Goal: Communication & Community: Ask a question

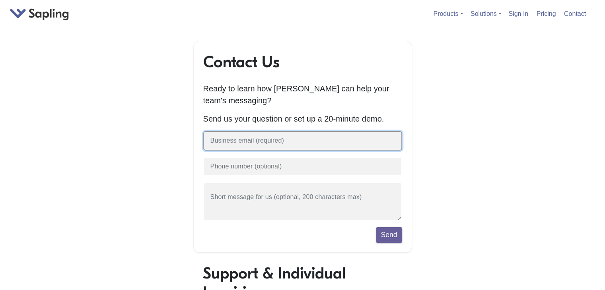
click at [283, 146] on input "text" at bounding box center [302, 140] width 199 height 19
type input "[EMAIL_ADDRESS][DOMAIN_NAME]"
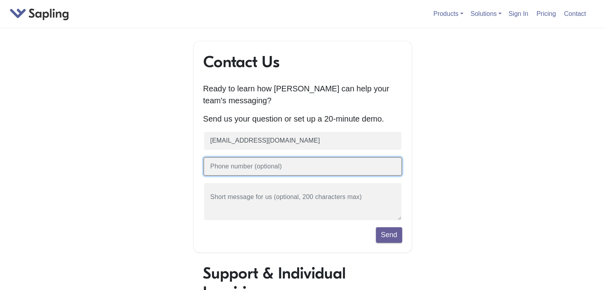
click at [376, 228] on button "Send" at bounding box center [389, 235] width 26 height 15
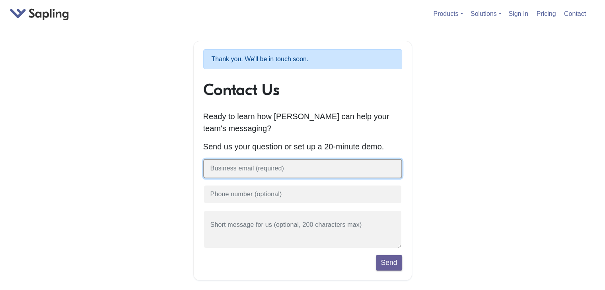
click at [251, 171] on input "text" at bounding box center [302, 168] width 199 height 19
type input "[EMAIL_ADDRESS][DOMAIN_NAME]"
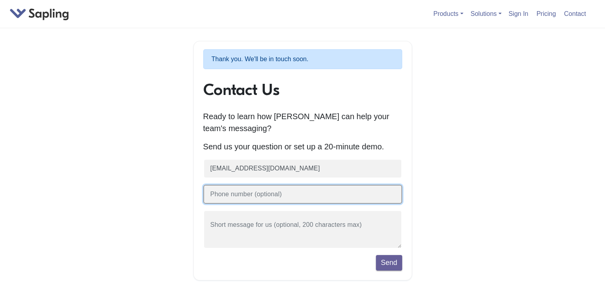
click at [240, 196] on input "text" at bounding box center [302, 194] width 199 height 19
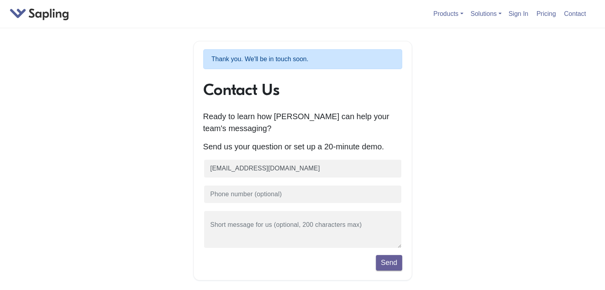
click at [472, 250] on div "Thank you. We'll be in touch soon. Contact Us Ready to learn how [PERSON_NAME] …" at bounding box center [303, 295] width 454 height 508
drag, startPoint x: 291, startPoint y: 158, endPoint x: 297, endPoint y: 163, distance: 8.0
click at [290, 158] on div "Thank you. We'll be in touch soon. Contact Us Ready to learn how [PERSON_NAME] …" at bounding box center [302, 161] width 219 height 240
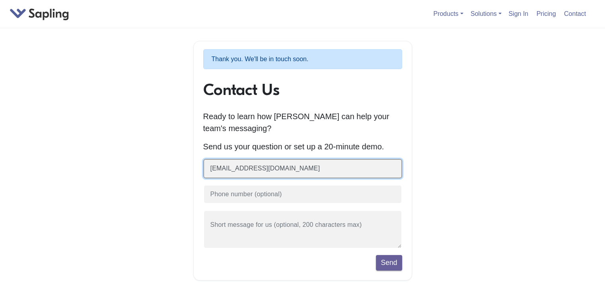
drag, startPoint x: 304, startPoint y: 165, endPoint x: -10, endPoint y: 99, distance: 321.1
click at [0, 99] on html "Products API / SDK Grammar AI Detection Autocomplete Snippets Rephrase Chat Ass…" at bounding box center [302, 289] width 605 height 578
